Goal: Transaction & Acquisition: Purchase product/service

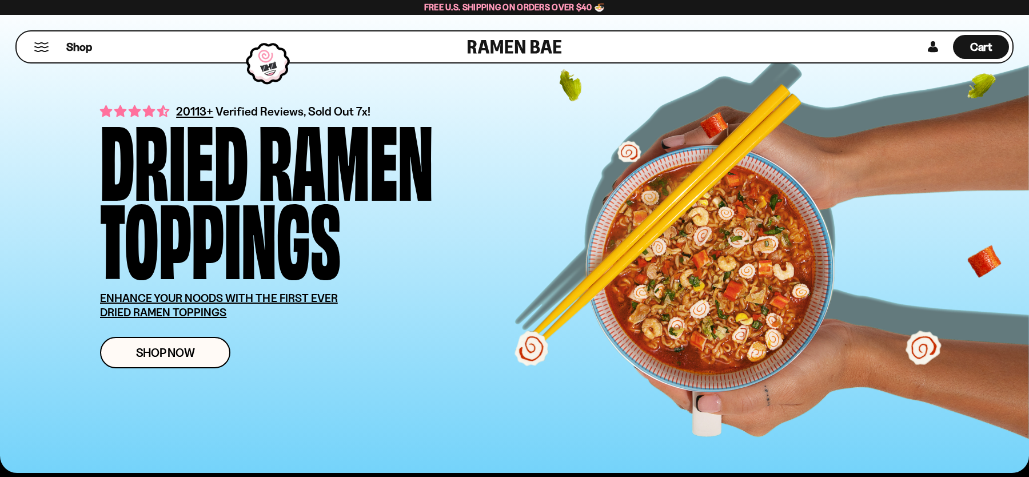
scroll to position [16, 0]
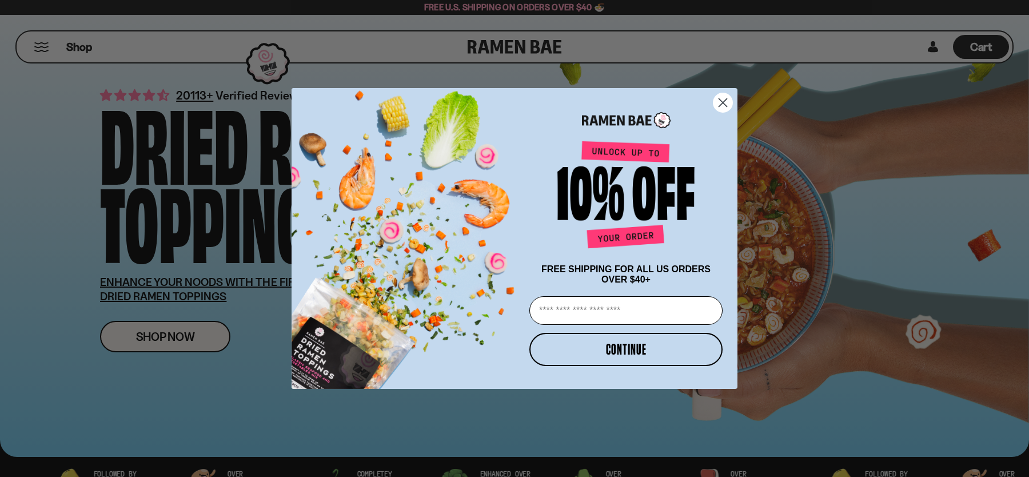
click at [723, 101] on circle "Close dialog" at bounding box center [722, 102] width 19 height 19
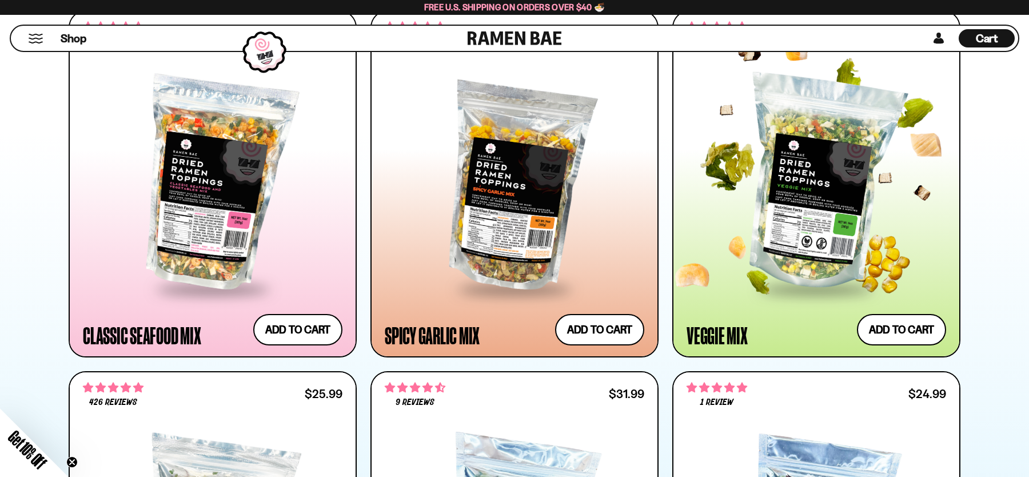
scroll to position [629, 0]
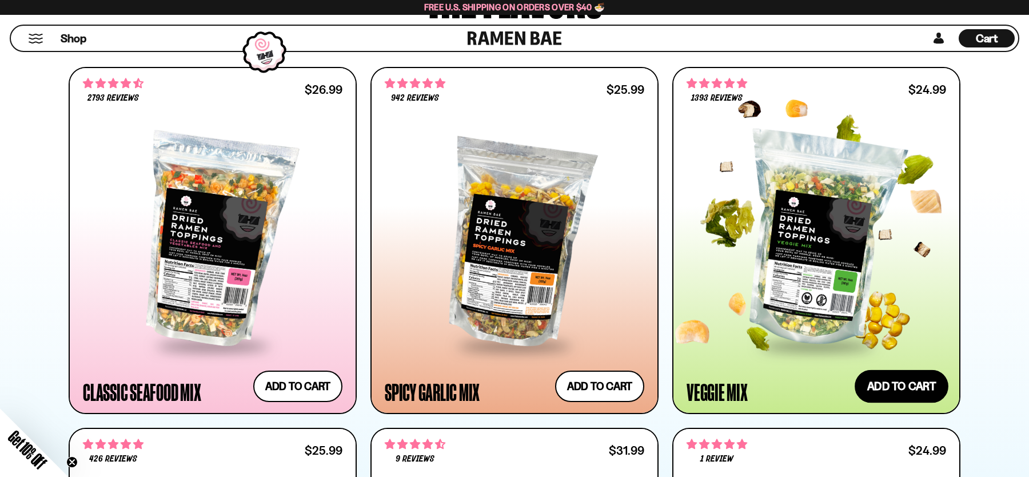
click at [889, 373] on button "Add to cart Add — Regular price $24.99 Regular price Sale price $24.99 Unit pri…" at bounding box center [902, 385] width 94 height 33
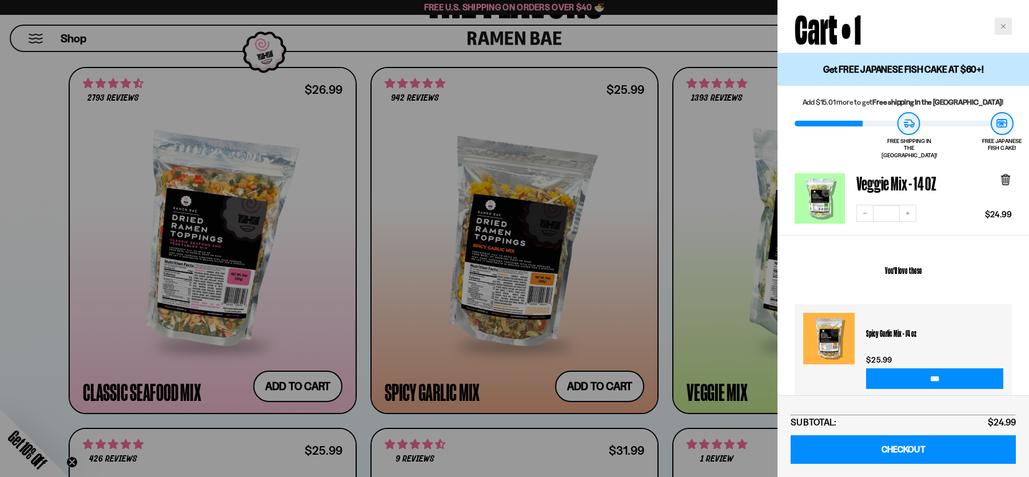
click at [1007, 23] on div "Close cart" at bounding box center [1003, 26] width 17 height 17
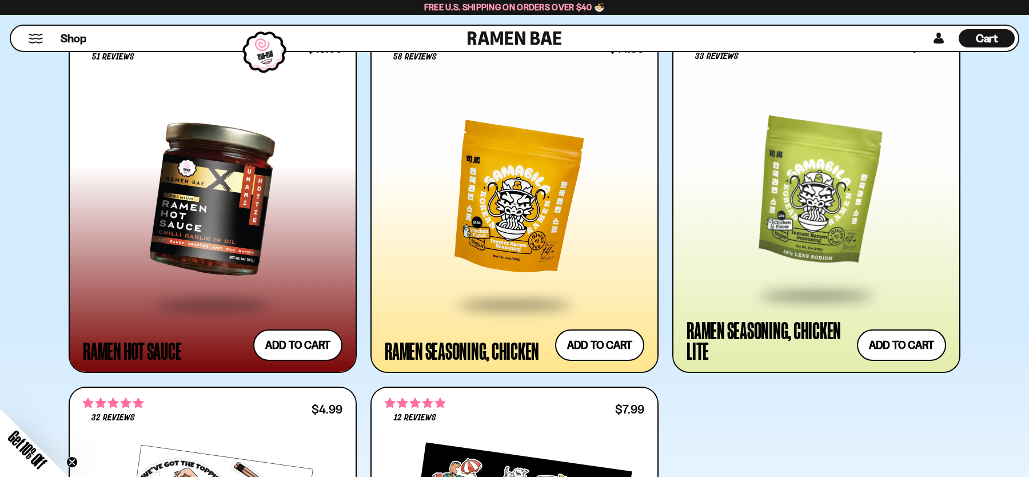
scroll to position [2498, 0]
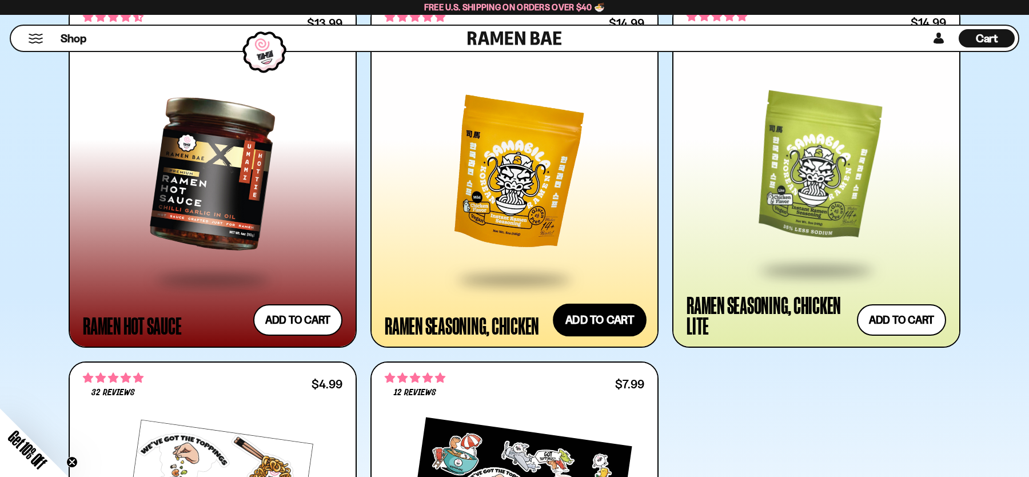
click at [624, 328] on button "Add to cart Add — Regular price $14.99 Regular price Sale price $14.99 Unit pri…" at bounding box center [600, 319] width 94 height 33
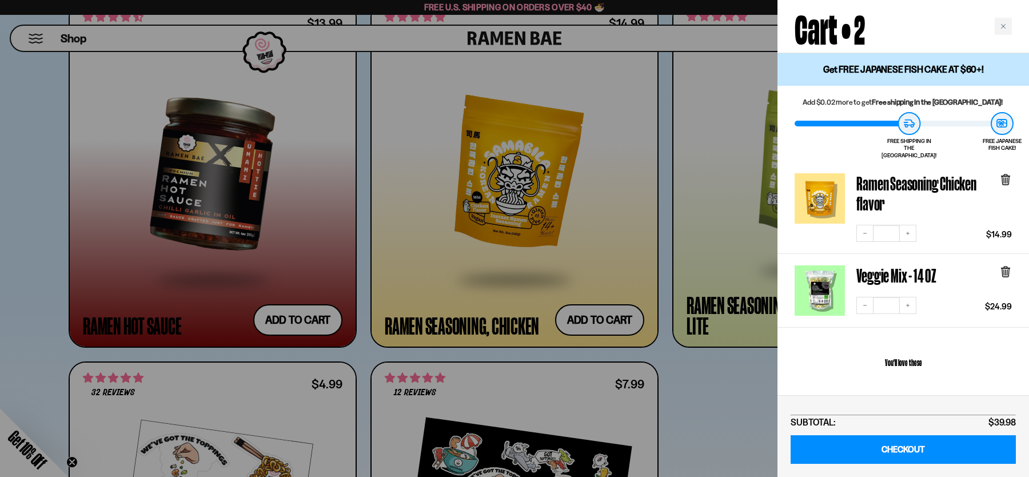
click at [696, 416] on div at bounding box center [514, 238] width 1029 height 477
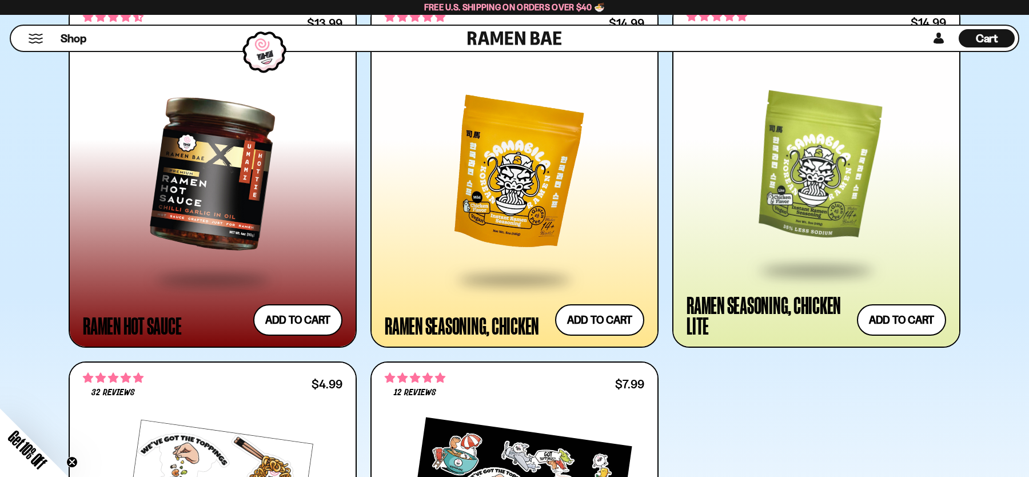
click at [254, 182] on div at bounding box center [213, 174] width 260 height 208
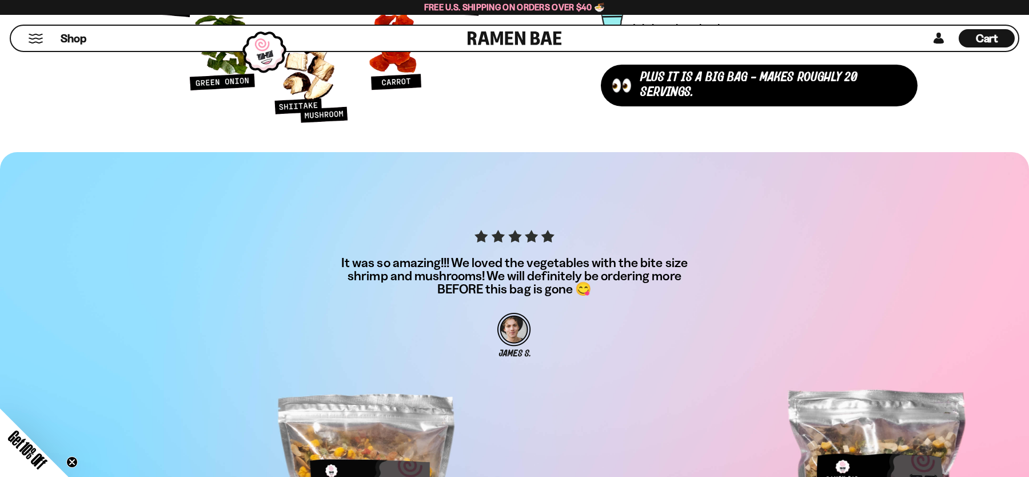
scroll to position [4072, 0]
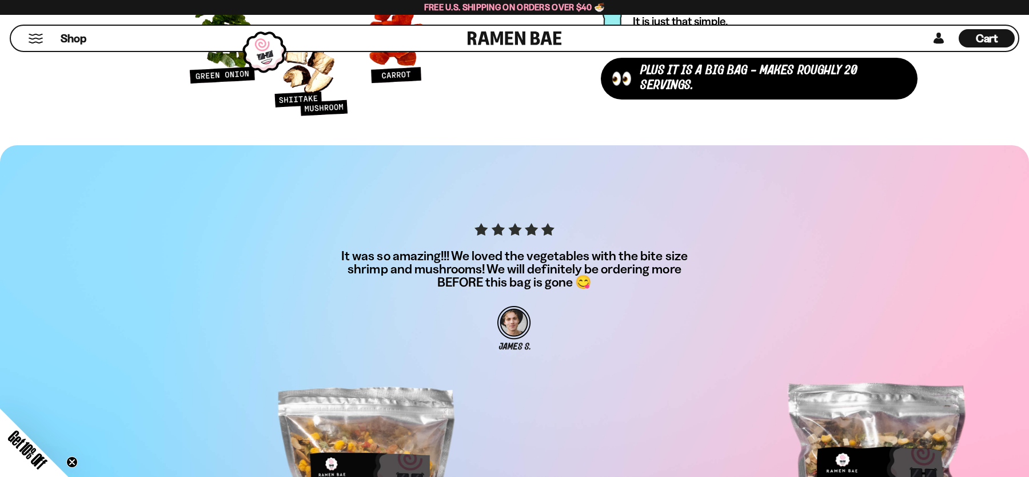
click at [999, 32] on div "Cart D0381C2F-513E-4F90-8A41-6F0A75DCBAAA" at bounding box center [987, 38] width 56 height 18
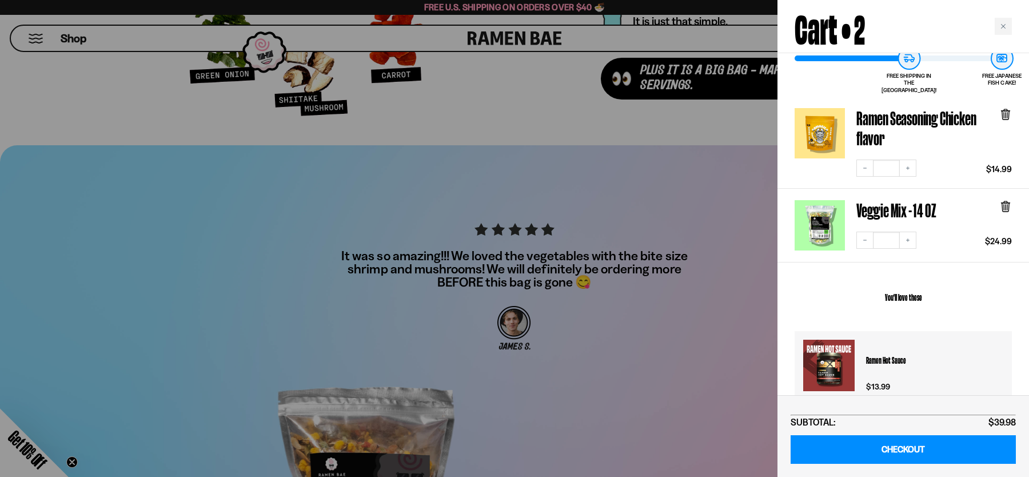
scroll to position [0, 0]
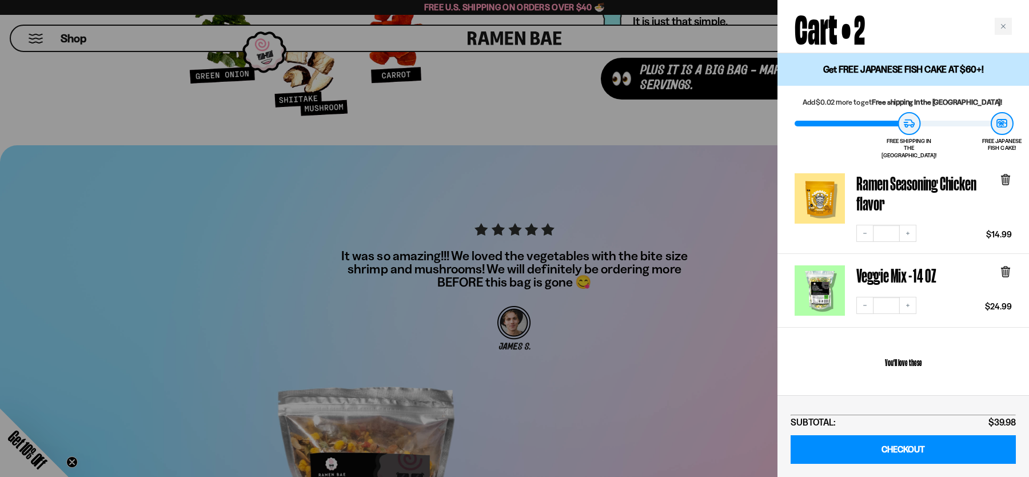
click at [669, 172] on div at bounding box center [514, 238] width 1029 height 477
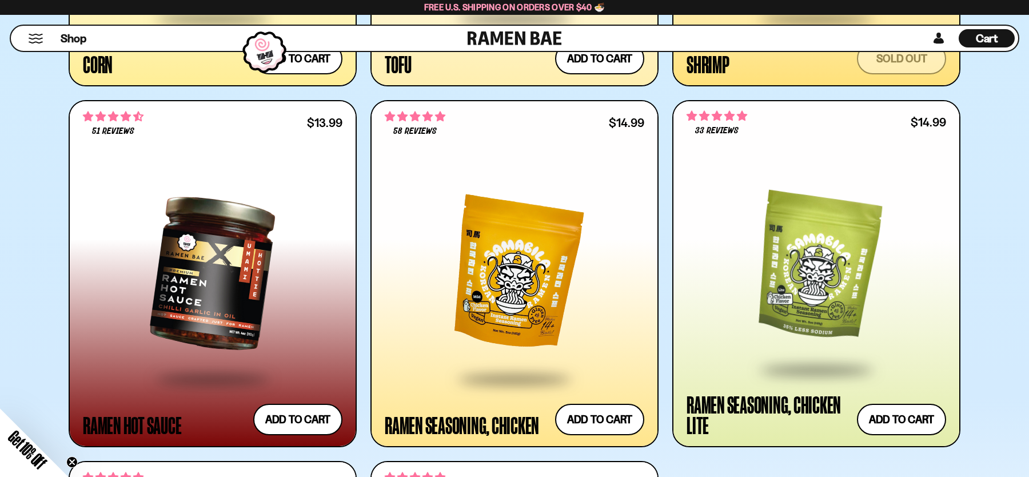
scroll to position [2411, 0]
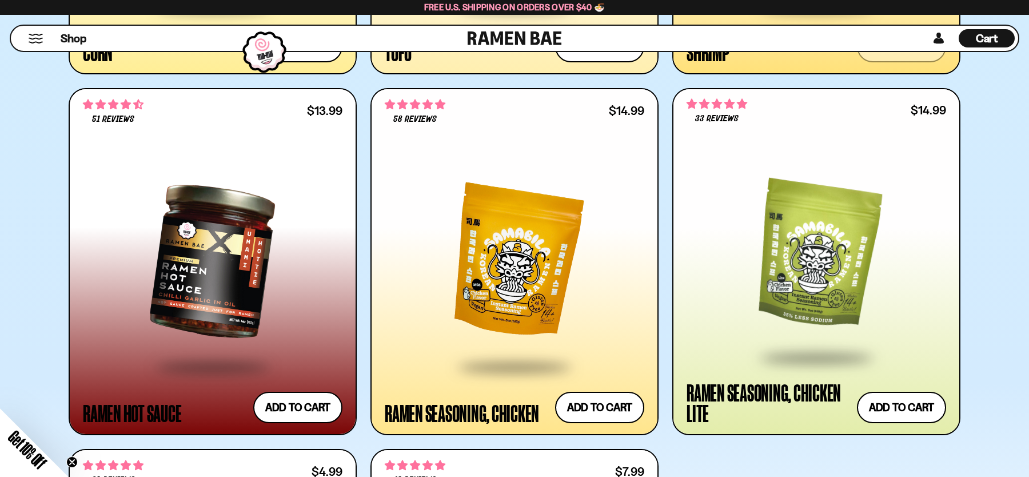
click at [268, 171] on div at bounding box center [213, 261] width 260 height 208
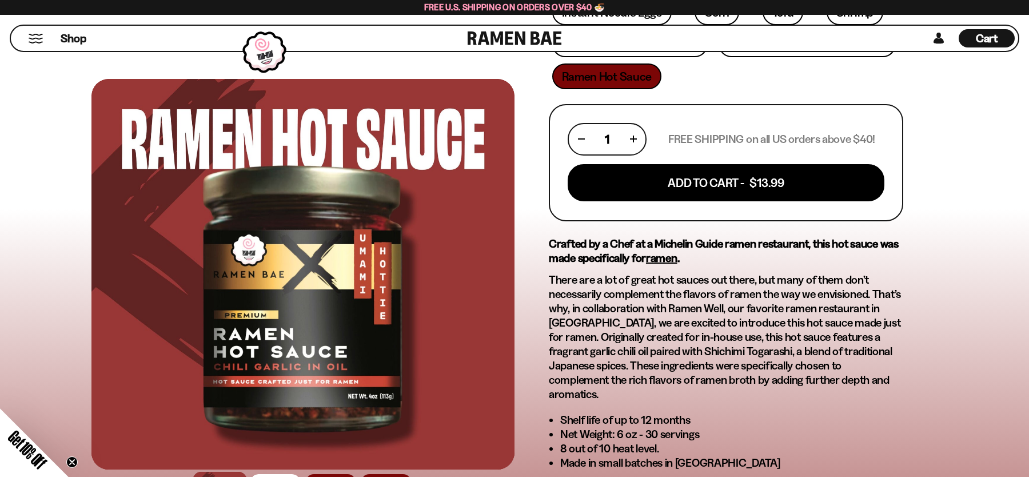
scroll to position [418, 0]
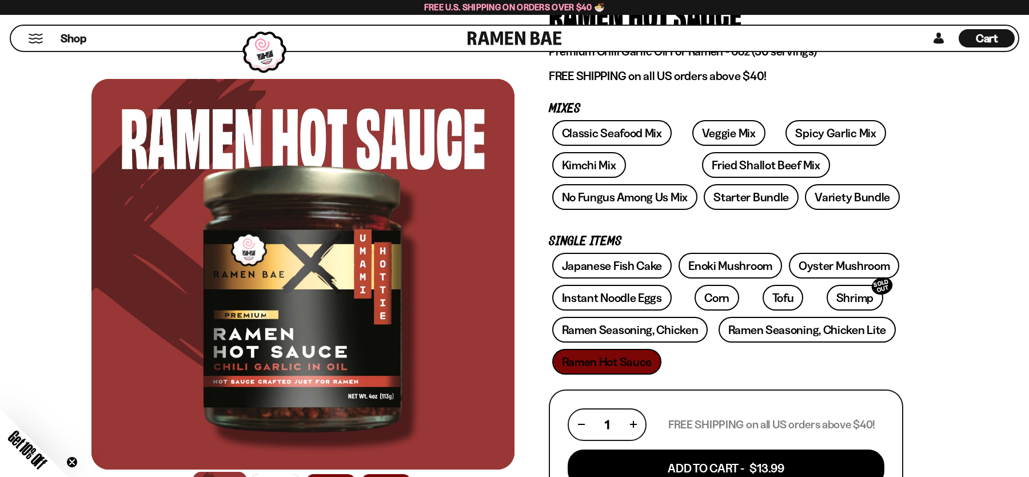
scroll to position [175, 0]
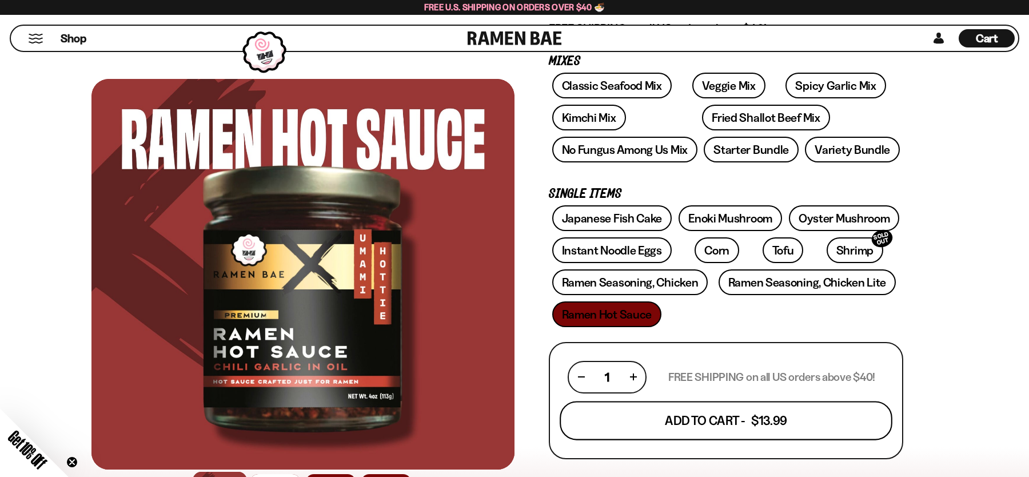
click at [720, 414] on button "Add To Cart - $13.99" at bounding box center [726, 420] width 333 height 39
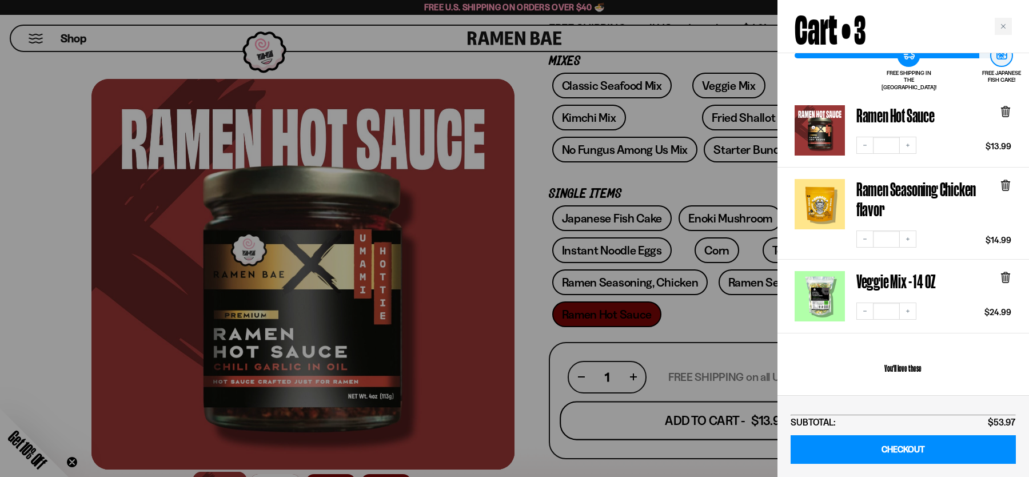
scroll to position [104, 0]
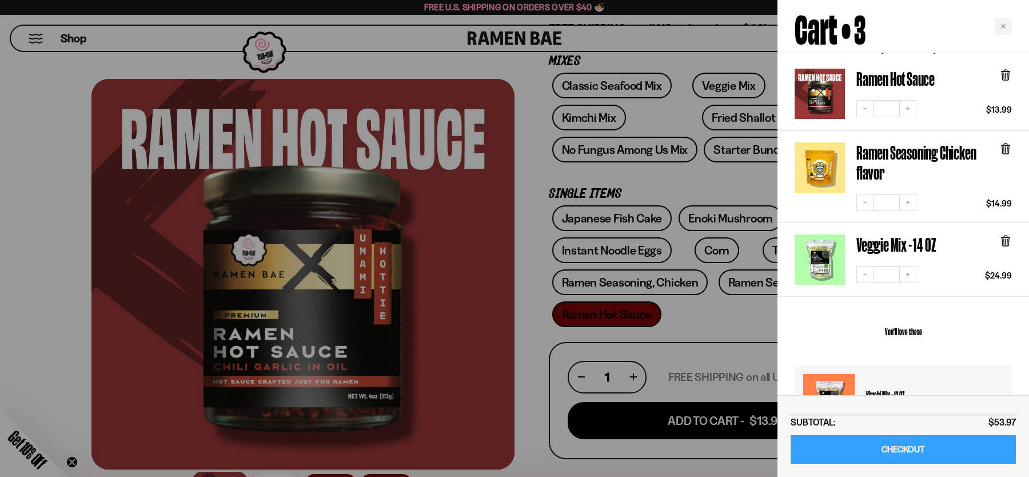
click at [904, 446] on link "CHECKOUT" at bounding box center [903, 449] width 225 height 29
